Goal: Task Accomplishment & Management: Complete application form

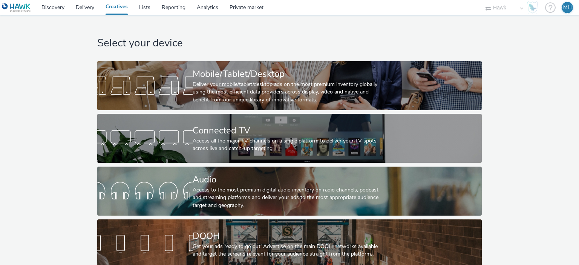
scroll to position [12, 0]
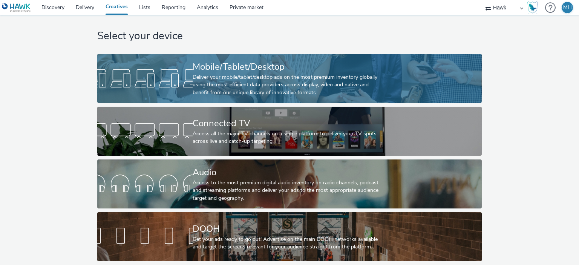
click at [312, 61] on div "Mobile/Tablet/Desktop" at bounding box center [288, 66] width 191 height 13
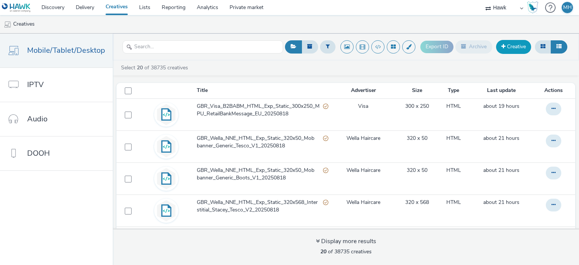
click at [516, 51] on link "Creative" at bounding box center [513, 47] width 35 height 14
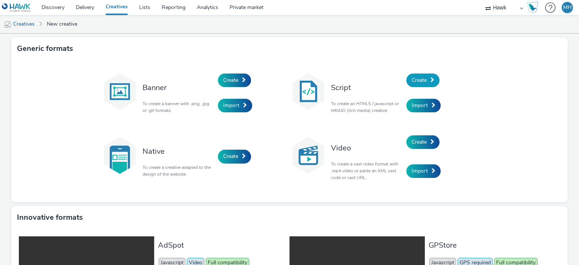
click at [422, 79] on span "Create" at bounding box center [419, 80] width 15 height 7
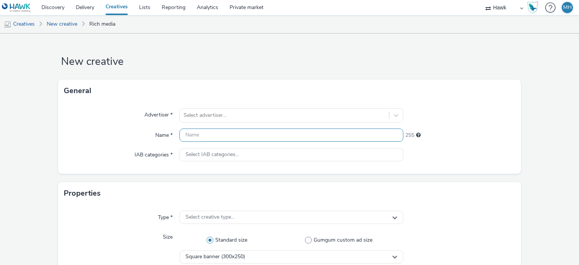
click at [257, 140] on input "text" at bounding box center [291, 135] width 224 height 13
type input "w"
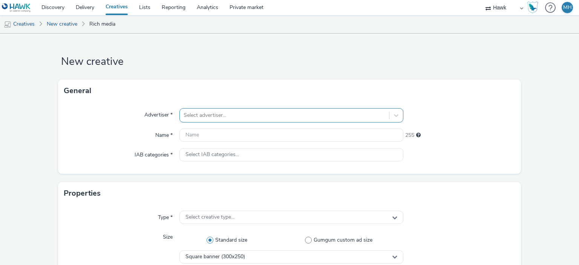
click at [232, 118] on div "Select advertiser..." at bounding box center [291, 115] width 224 height 14
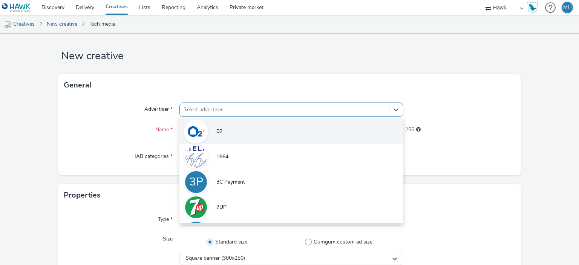
scroll to position [7, 0]
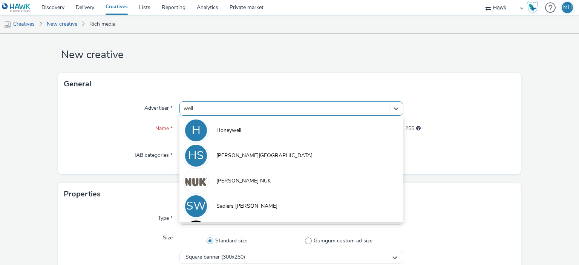
type input "wella"
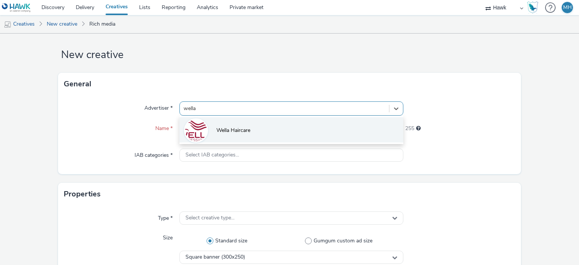
click at [238, 127] on span "Wella Haircare" at bounding box center [233, 131] width 34 height 8
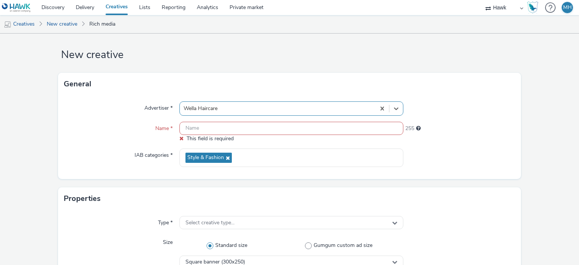
click at [201, 129] on input "text" at bounding box center [291, 128] width 224 height 13
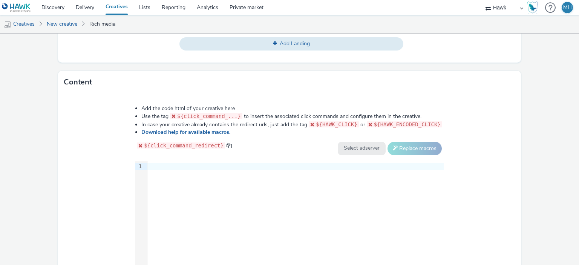
scroll to position [365, 0]
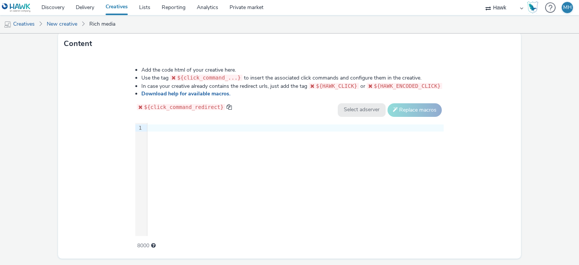
click at [280, 167] on div "9 1 ›" at bounding box center [289, 179] width 308 height 113
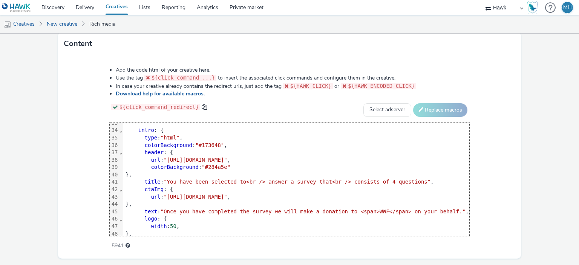
scroll to position [0, 0]
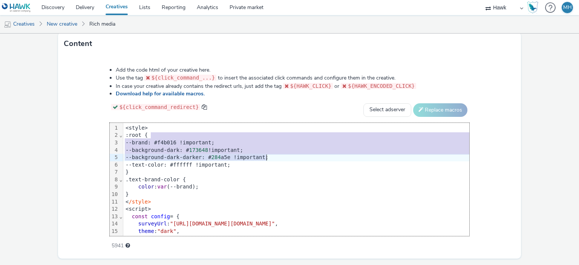
drag, startPoint x: 459, startPoint y: 132, endPoint x: 465, endPoint y: 163, distance: 31.4
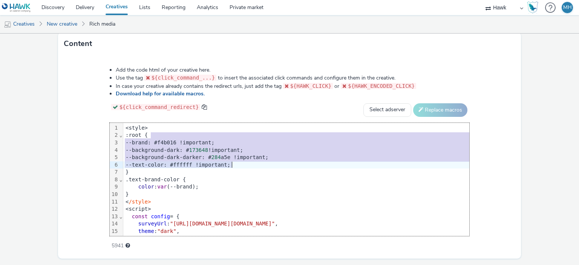
click at [408, 187] on div "color : var (--brand);" at bounding box center [343, 187] width 441 height 8
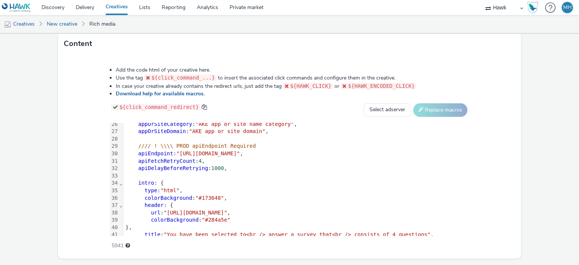
scroll to position [92, 0]
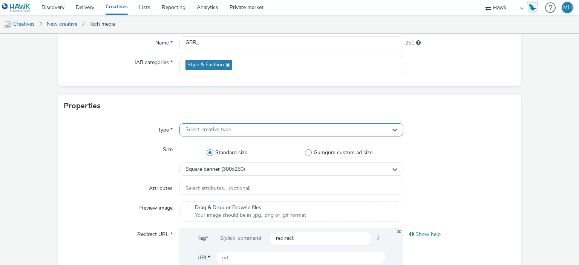
click at [268, 129] on div "Select creative type..." at bounding box center [291, 129] width 224 height 13
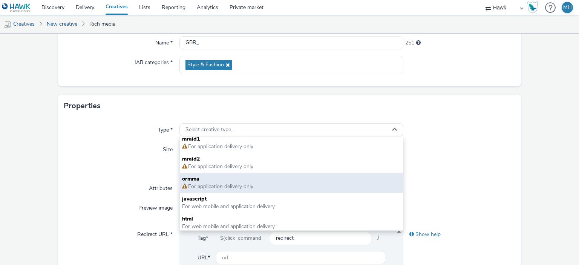
scroll to position [5, 0]
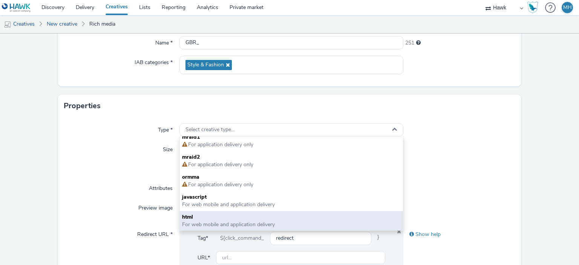
click at [232, 223] on span "For web mobile and application delivery" at bounding box center [228, 224] width 93 height 7
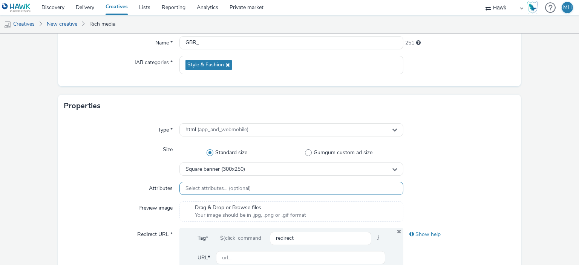
scroll to position [168, 0]
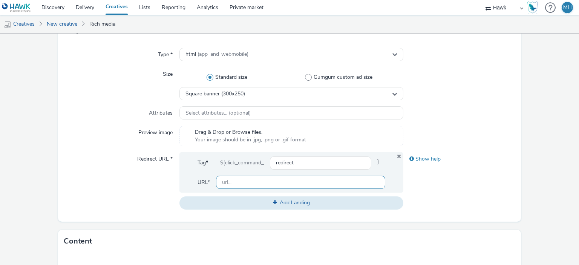
click at [292, 176] on input "text" at bounding box center [300, 182] width 169 height 13
click at [441, 183] on div "Show help" at bounding box center [459, 180] width 112 height 57
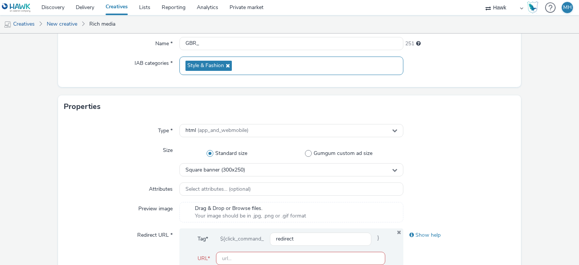
scroll to position [16, 0]
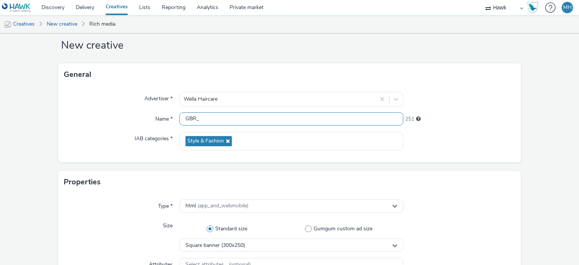
click at [312, 123] on input "GBR_" at bounding box center [291, 118] width 224 height 13
drag, startPoint x: 215, startPoint y: 123, endPoint x: 157, endPoint y: 121, distance: 58.1
click at [157, 121] on div "Name * GBR_ 251" at bounding box center [289, 119] width 451 height 14
paste input "Wella_NNE_HTML_Exp_Static_300x250_MPU_Emma_Boots_V1_20250818"
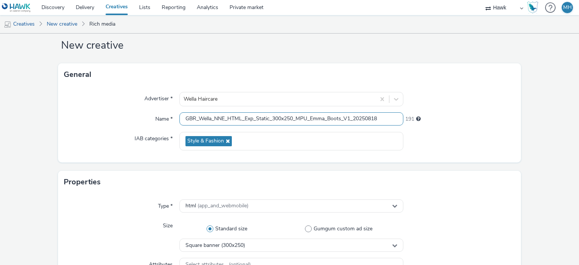
drag, startPoint x: 271, startPoint y: 120, endPoint x: 293, endPoint y: 124, distance: 21.5
click at [293, 124] on input "GBR_Wella_NNE_HTML_Exp_Static_300x250_MPU_Emma_Boots_V1_20250818" at bounding box center [291, 118] width 224 height 13
drag, startPoint x: 308, startPoint y: 119, endPoint x: 350, endPoint y: 122, distance: 41.9
click at [350, 122] on input "GBR_Wella_NNE_HTML_Exp_Static_300x250_MPU_Emma_Boots_V1_20250818" at bounding box center [291, 118] width 224 height 13
click at [350, 122] on input "GBR_Wella_NNE_HTML_Exp_Static_300x250_MPU_BLS_20250818" at bounding box center [291, 118] width 224 height 13
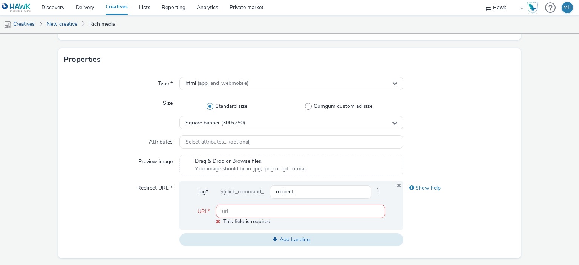
scroll to position [205, 0]
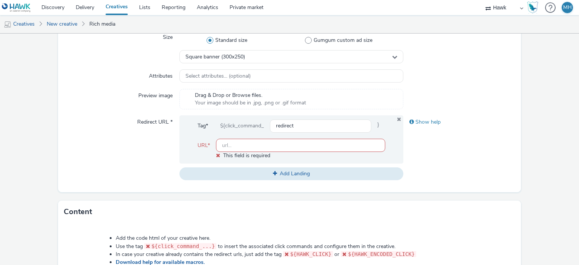
type input "GBR_Wella_NNE_HTML_Exp_Static_300x250_MPU_BLS_20250818"
click at [325, 143] on input "text" at bounding box center [300, 145] width 169 height 13
type input "[URL][DOMAIN_NAME]"
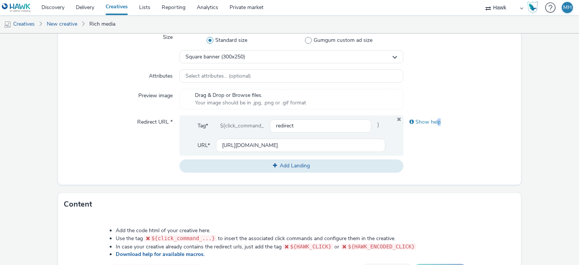
click at [435, 161] on div "Show help" at bounding box center [459, 143] width 112 height 57
click at [423, 165] on div "Show help" at bounding box center [459, 143] width 112 height 57
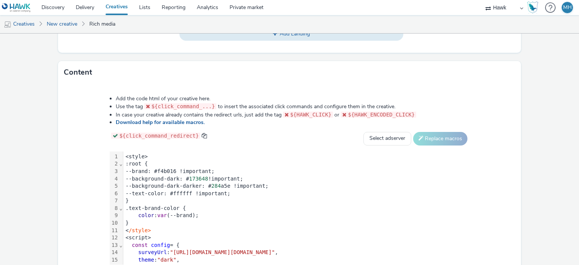
scroll to position [386, 0]
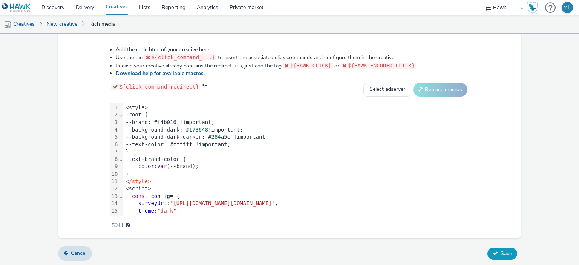
click at [493, 251] on button "Save" at bounding box center [502, 254] width 30 height 12
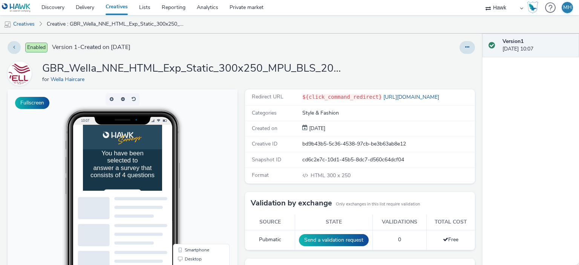
click at [150, 171] on div "You have been selected to answer a survey that consists of 4 questions" at bounding box center [139, 181] width 95 height 42
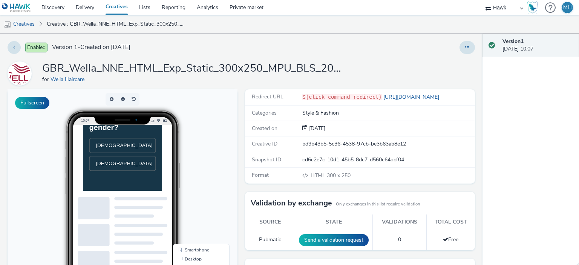
scroll to position [59, 0]
click at [150, 160] on li "[DEMOGRAPHIC_DATA]" at bounding box center [139, 152] width 95 height 21
click at [164, 165] on li "[DEMOGRAPHIC_DATA]" at bounding box center [139, 160] width 95 height 21
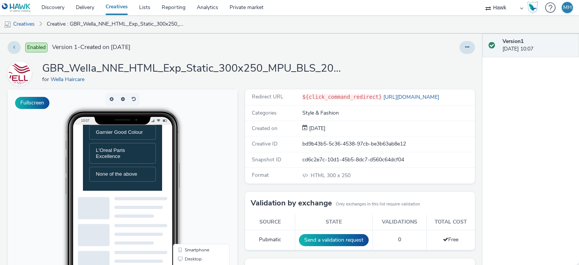
scroll to position [209, 0]
click at [161, 167] on span "L'Oreal Paris Excellence" at bounding box center [139, 158] width 76 height 17
click at [159, 162] on div at bounding box center [122, 158] width 99 height 67
drag, startPoint x: 195, startPoint y: 175, endPoint x: 228, endPoint y: 242, distance: 74.2
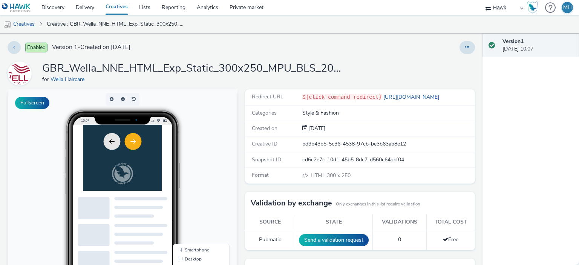
click at [155, 152] on icon "Next" at bounding box center [154, 148] width 9 height 9
click at [149, 156] on span "L'Oreal Paris Excellence" at bounding box center [139, 147] width 76 height 17
click at [158, 150] on button "Next" at bounding box center [154, 148] width 24 height 24
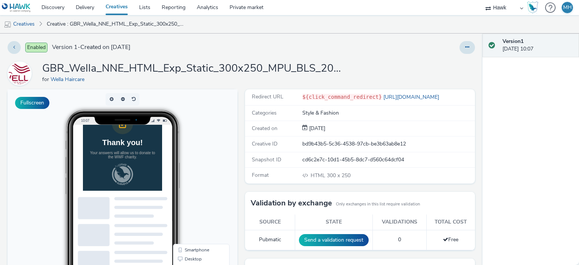
scroll to position [22, 0]
drag, startPoint x: 195, startPoint y: 160, endPoint x: 191, endPoint y: 222, distance: 62.3
click at [191, 219] on html "Thank you! Your answers will allow us to donate to the WWF charity." at bounding box center [139, 172] width 113 height 94
click at [173, 210] on div "Thank you! Your answers will allow us to donate to the WWF charity." at bounding box center [139, 163] width 113 height 112
click at [165, 182] on div "Thank you! Your answers will allow us to donate to the WWF charity." at bounding box center [139, 163] width 113 height 112
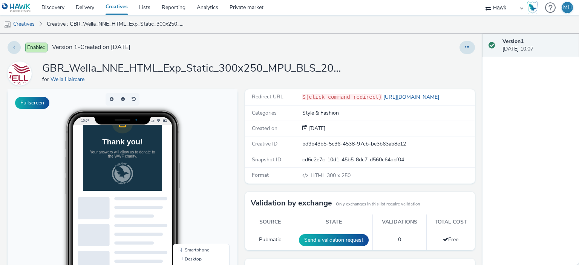
click at [155, 180] on div "Thank you! Your answers will allow us to donate to the WWF charity." at bounding box center [139, 163] width 113 height 112
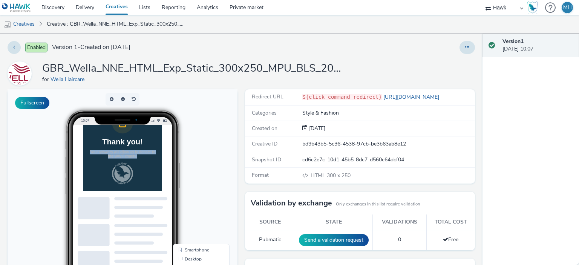
click at [155, 180] on div "Thank you! Your answers will allow us to donate to the WWF charity." at bounding box center [139, 163] width 113 height 112
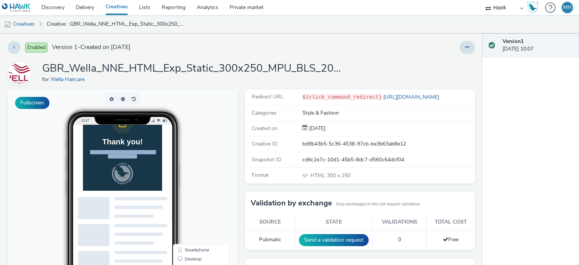
click at [155, 180] on div "Thank you! Your answers will allow us to donate to the WWF charity." at bounding box center [139, 163] width 113 height 112
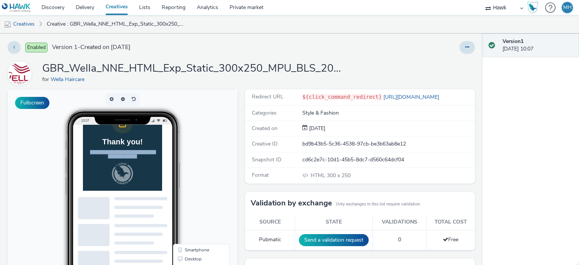
click at [155, 180] on div "Thank you! Your answers will allow us to donate to the WWF charity." at bounding box center [139, 163] width 113 height 112
drag, startPoint x: 194, startPoint y: 181, endPoint x: 226, endPoint y: 245, distance: 72.1
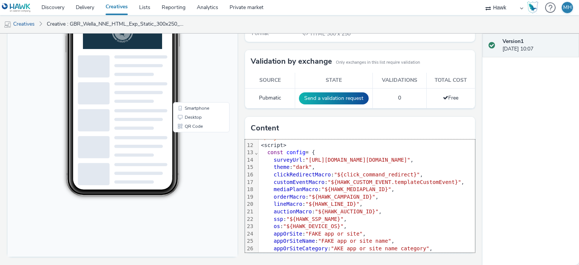
scroll to position [0, 0]
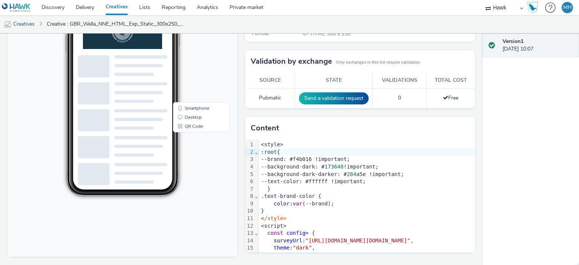
click at [225, 65] on body "10:07 Smartphone Desktop QR Code" at bounding box center [123, 102] width 230 height 309
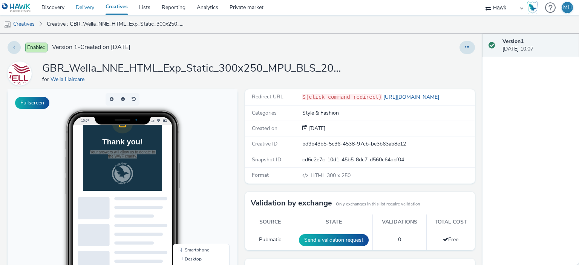
click at [83, 10] on link "Delivery" at bounding box center [85, 7] width 30 height 15
